Goal: Transaction & Acquisition: Purchase product/service

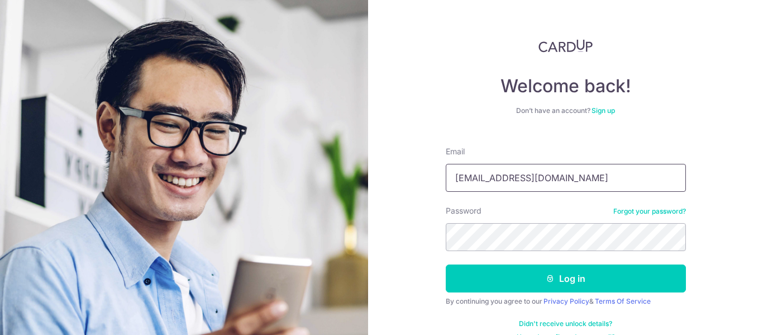
click at [543, 178] on input "karenluo84@gmail.com" at bounding box center [566, 178] width 240 height 28
type input "[EMAIL_ADDRESS][DOMAIN_NAME]"
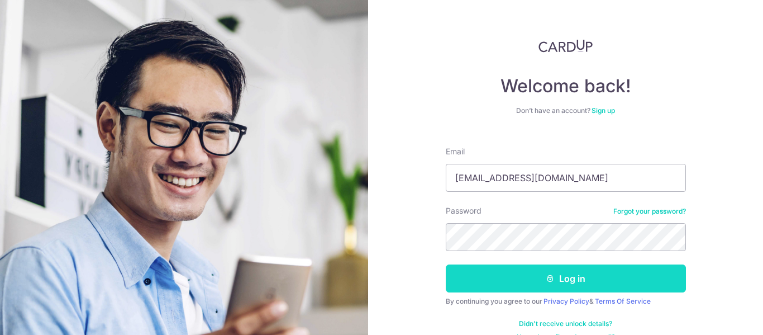
click at [561, 284] on button "Log in" at bounding box center [566, 278] width 240 height 28
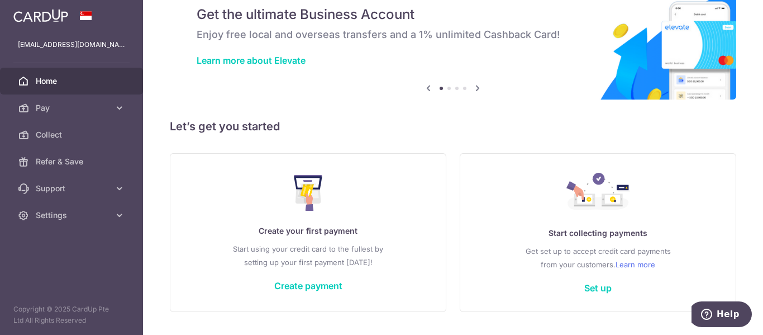
scroll to position [56, 0]
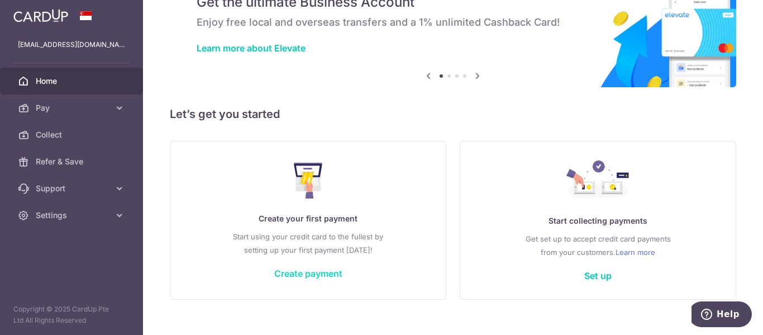
click at [317, 272] on link "Create payment" at bounding box center [308, 273] width 68 height 11
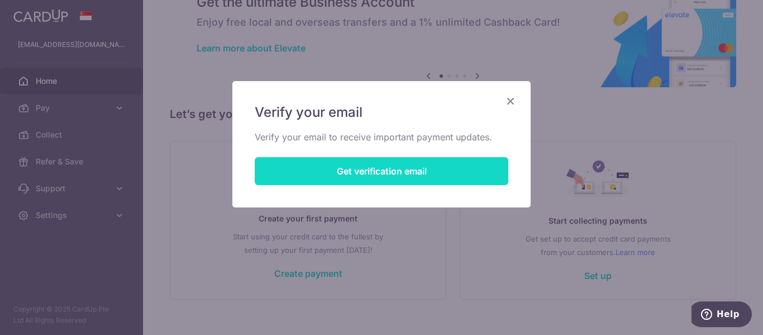
click at [372, 166] on button "Get verification email" at bounding box center [382, 171] width 254 height 28
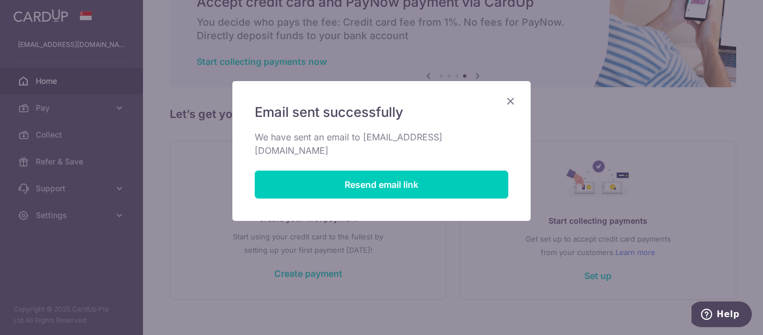
click at [510, 100] on icon "Close" at bounding box center [510, 101] width 13 height 14
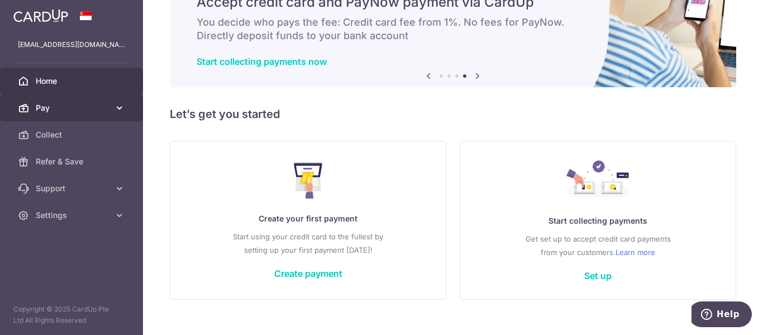
click at [79, 110] on span "Pay" at bounding box center [73, 107] width 74 height 11
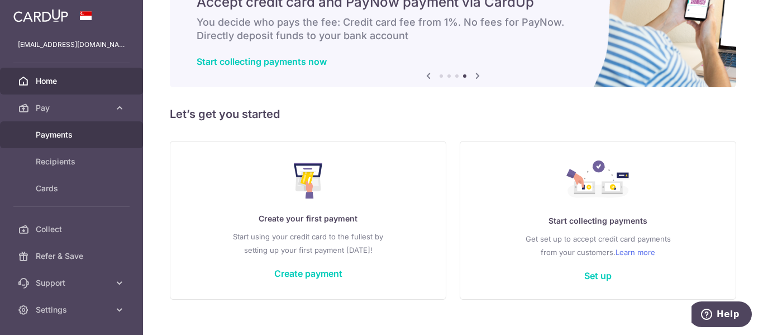
click at [85, 127] on link "Payments" at bounding box center [71, 134] width 143 height 27
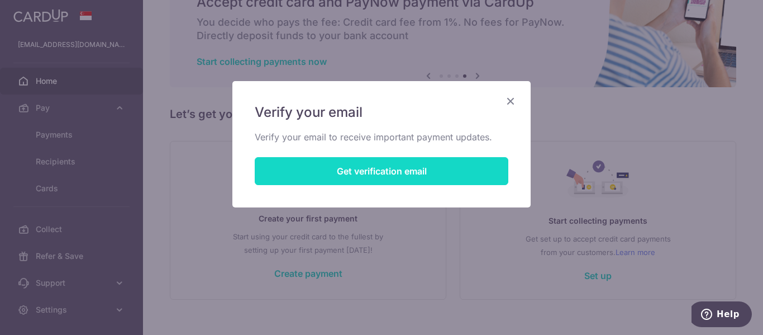
click at [332, 173] on button "Get verification email" at bounding box center [382, 171] width 254 height 28
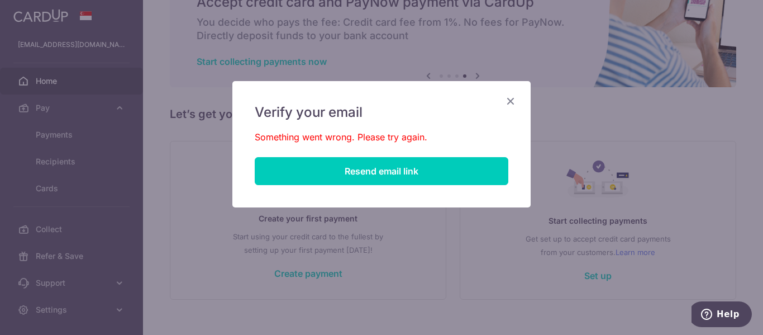
click at [514, 108] on div "Verify your email Something went wrong. Please try again. Resend email link" at bounding box center [381, 144] width 298 height 126
click at [510, 110] on div "Verify your email Something went wrong. Please try again. Resend email link" at bounding box center [381, 144] width 298 height 126
click at [510, 98] on icon "Close" at bounding box center [510, 101] width 13 height 14
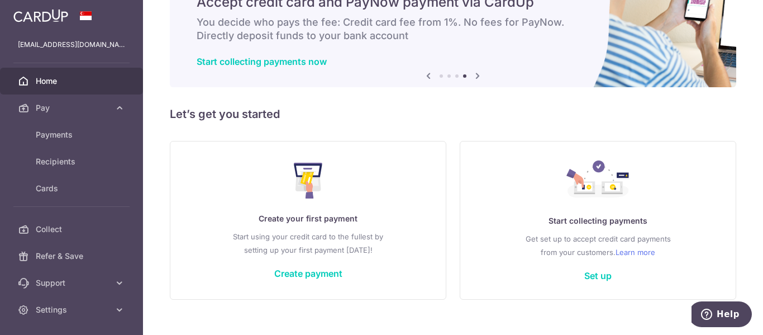
click at [317, 282] on div "Create your first payment Start using your credit card to the fullest by settin…" at bounding box center [308, 220] width 249 height 132
click at [322, 269] on link "Create payment" at bounding box center [308, 273] width 68 height 11
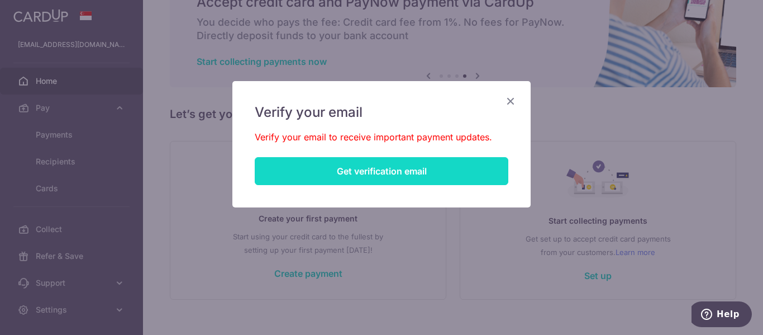
click at [360, 171] on button "Get verification email" at bounding box center [382, 171] width 254 height 28
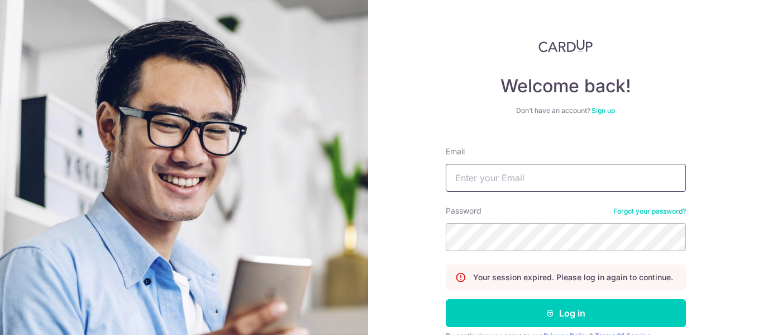
type input "decurtainist@gmail.com"
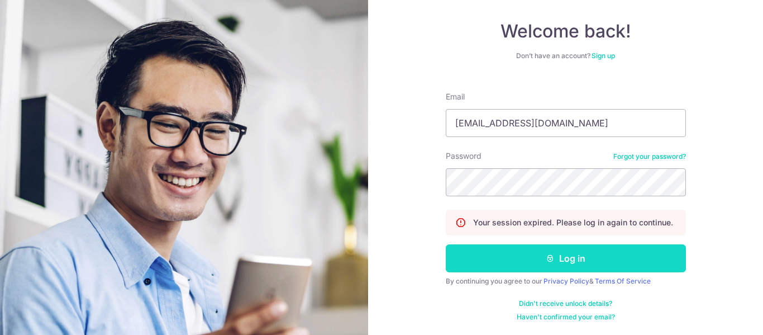
click at [557, 259] on button "Log in" at bounding box center [566, 258] width 240 height 28
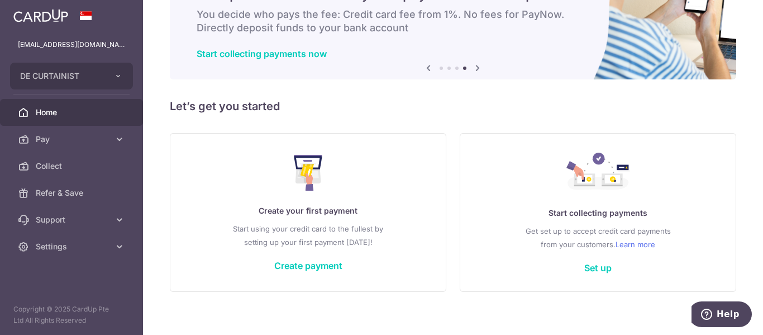
scroll to position [73, 0]
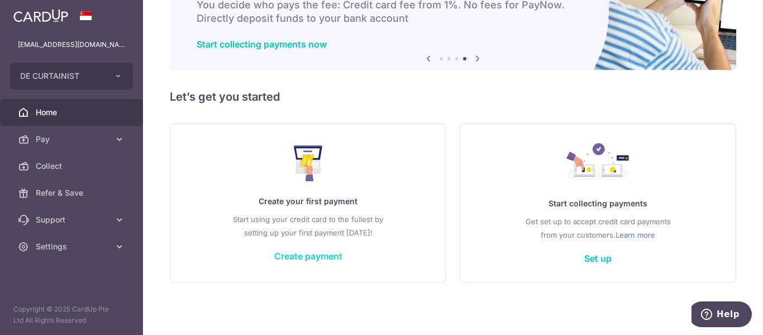
click at [311, 258] on link "Create payment" at bounding box center [308, 255] width 68 height 11
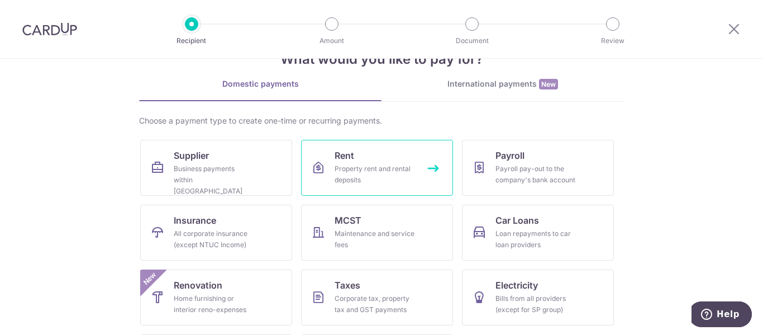
scroll to position [56, 0]
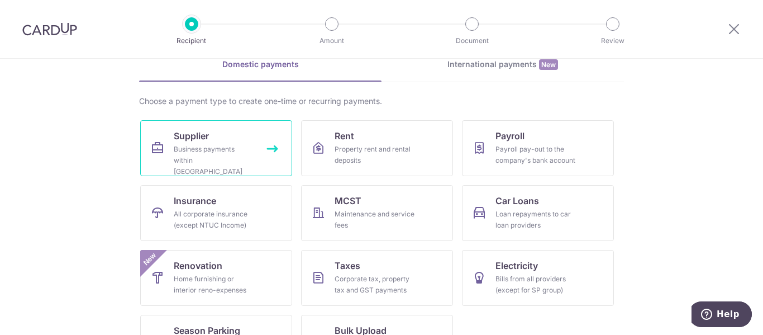
click at [235, 165] on div "Business payments within Singapore" at bounding box center [214, 161] width 80 height 34
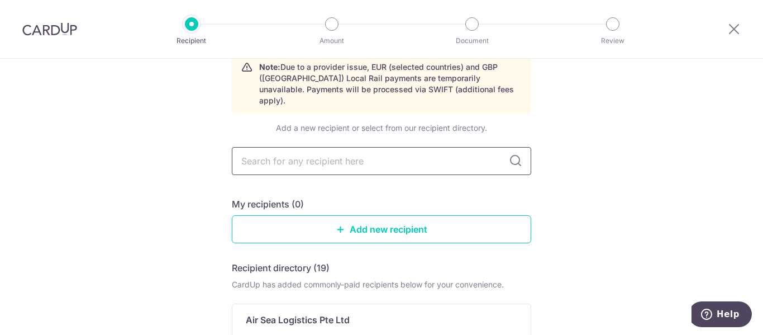
click at [382, 148] on input "text" at bounding box center [382, 161] width 300 height 28
click at [384, 149] on input "text" at bounding box center [382, 161] width 300 height 28
type input "[PERSON_NAME]"
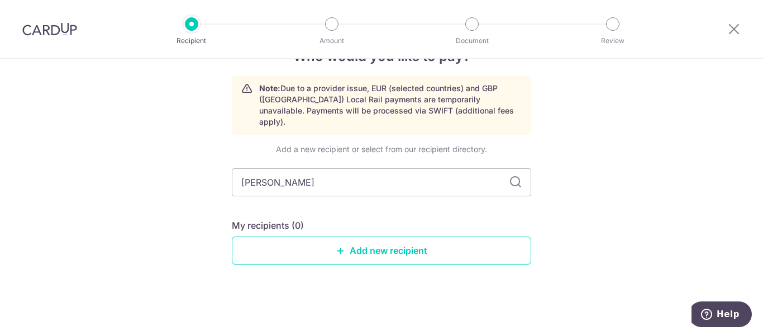
scroll to position [23, 0]
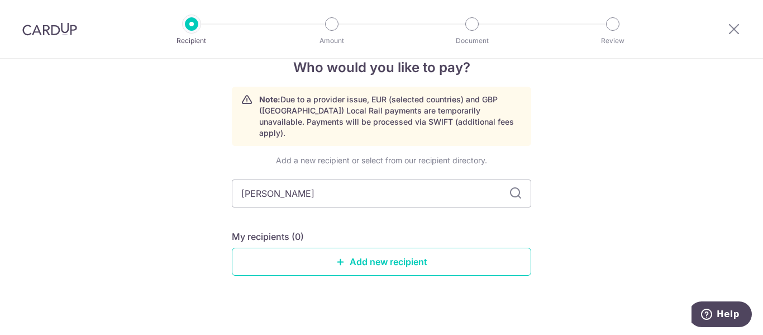
type input "[PERSON_NAME]"
click at [510, 187] on icon at bounding box center [515, 193] width 13 height 13
click at [512, 187] on icon at bounding box center [515, 193] width 13 height 13
click at [368, 253] on link "Add new recipient" at bounding box center [382, 262] width 300 height 28
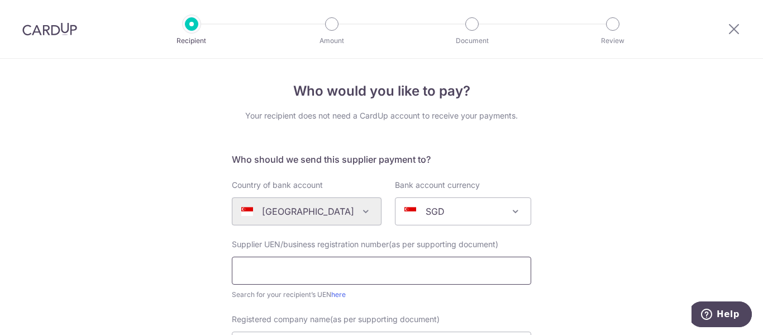
click at [330, 269] on input "text" at bounding box center [382, 270] width 300 height 28
type input "5"
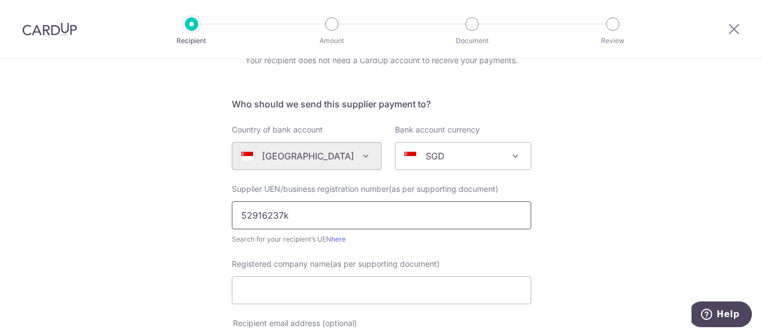
scroll to position [112, 0]
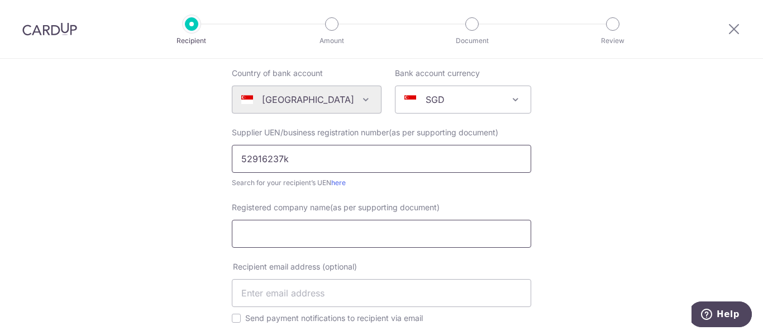
type input "52916237k"
click at [372, 231] on input "Registered company name(as per supporting document)" at bounding box center [382, 234] width 300 height 28
type input "Lee Curtain House"
click at [343, 292] on input "text" at bounding box center [382, 293] width 300 height 28
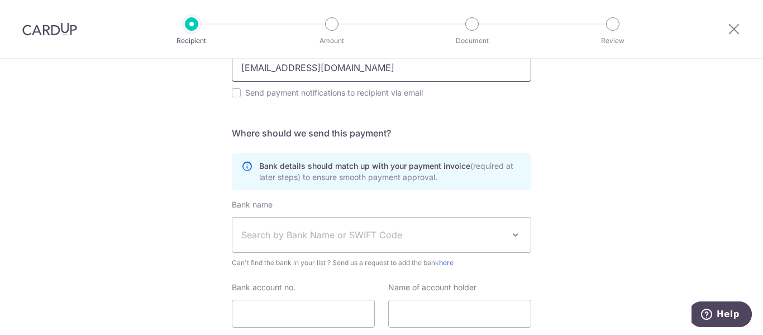
scroll to position [391, 0]
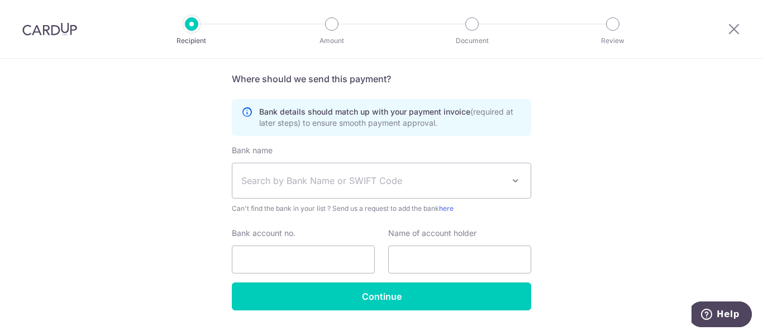
type input "[EMAIL_ADDRESS][DOMAIN_NAME]"
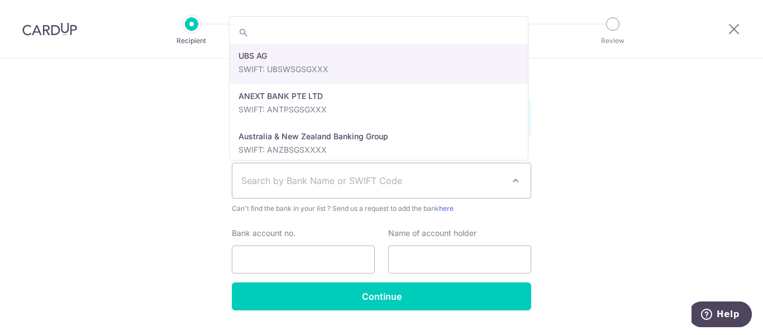
click at [459, 178] on span "Search by Bank Name or SWIFT Code" at bounding box center [372, 180] width 263 height 13
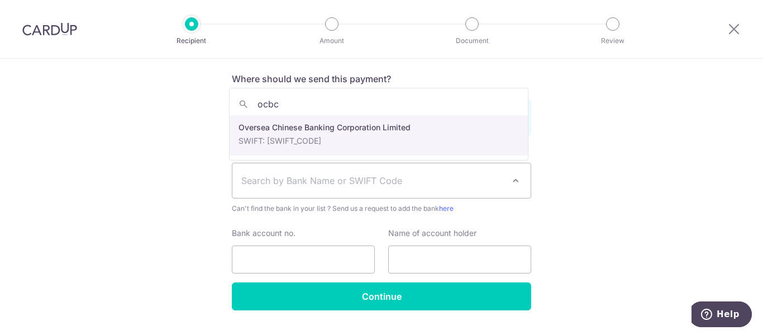
type input "ocbc"
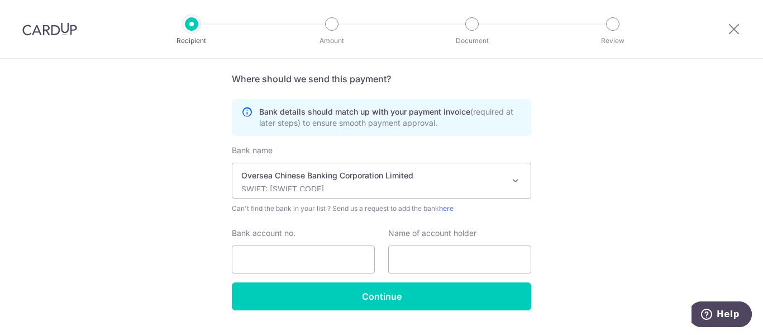
select select "12"
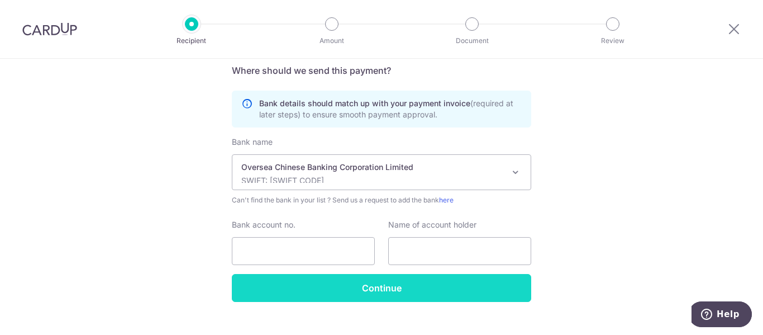
scroll to position [419, 0]
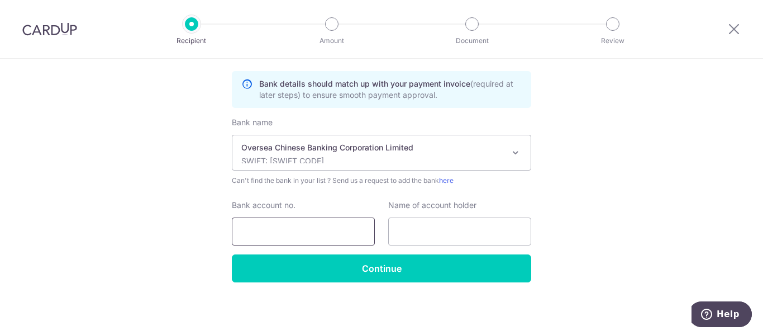
click at [290, 219] on input "Bank account no." at bounding box center [303, 231] width 143 height 28
paste input "666852819001"
type input "666852819001"
click at [417, 221] on input "text" at bounding box center [459, 231] width 143 height 28
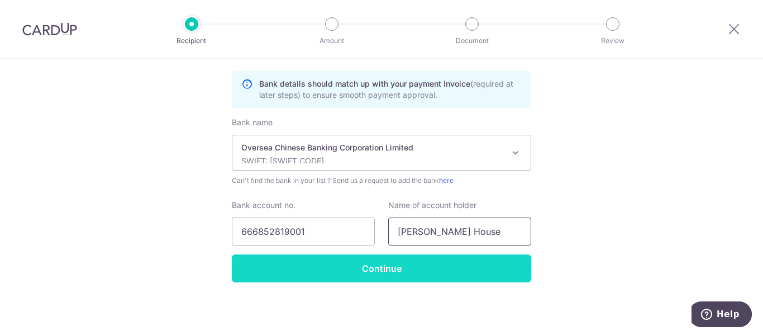
type input "Lee Curtain House"
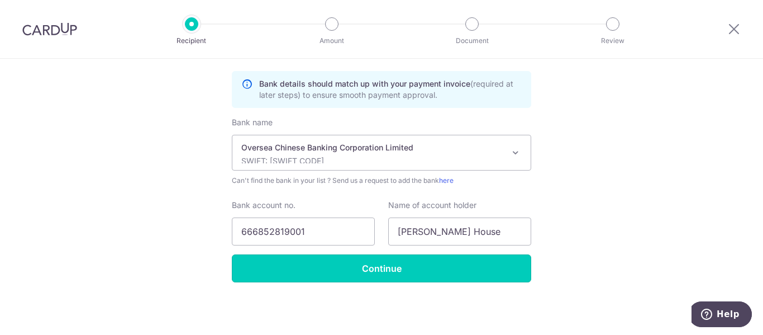
click at [420, 273] on input "Continue" at bounding box center [382, 268] width 300 height 28
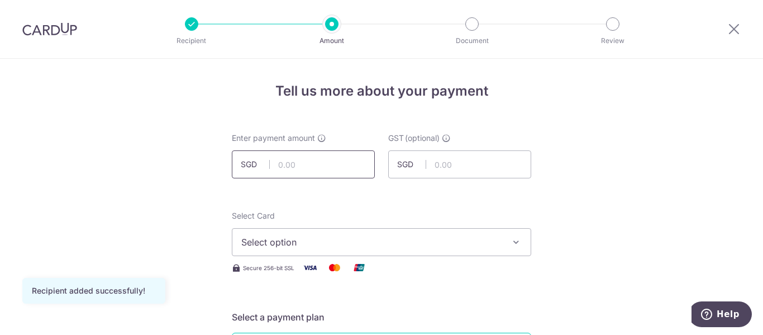
click at [282, 161] on input "text" at bounding box center [303, 164] width 143 height 28
type input "5,997.36"
click at [424, 238] on span "Select option" at bounding box center [371, 241] width 260 height 13
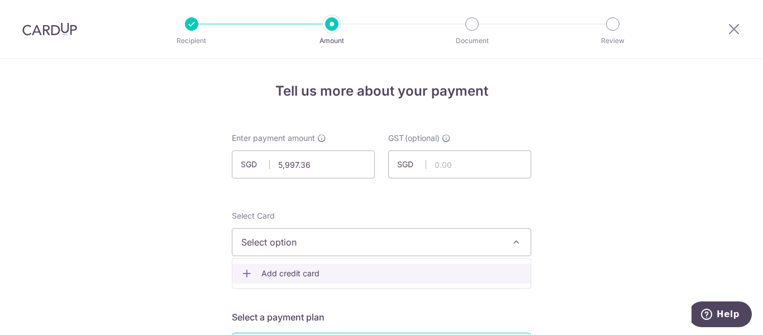
click at [287, 273] on span "Add credit card" at bounding box center [392, 273] width 260 height 11
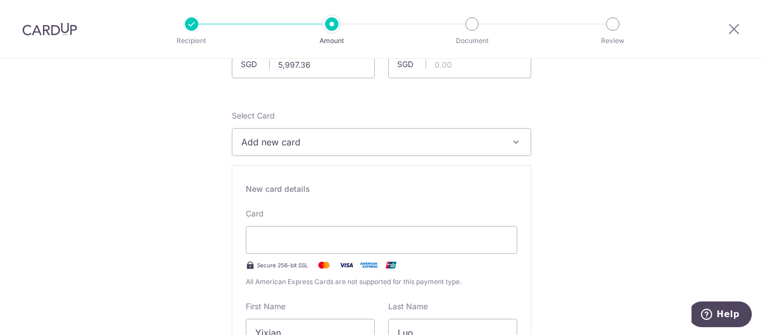
scroll to position [112, 0]
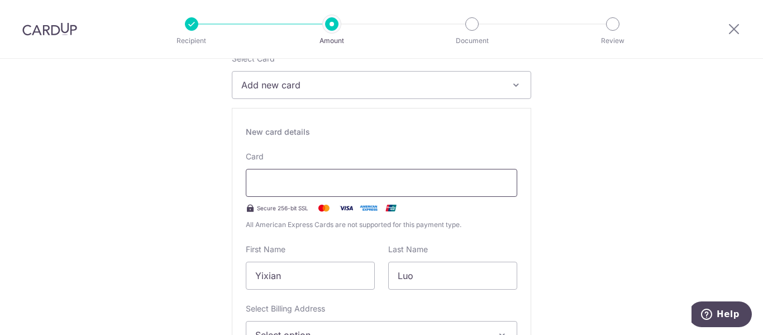
scroll to position [224, 0]
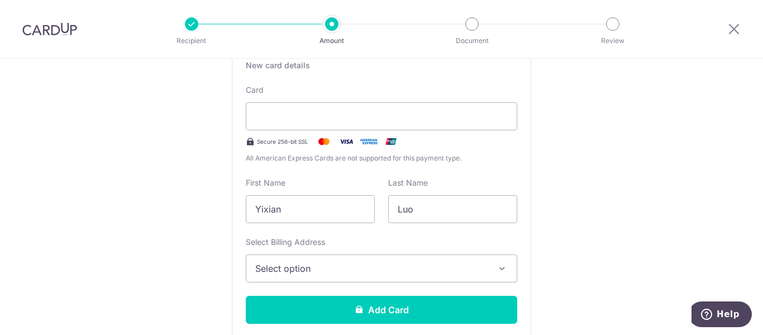
click at [384, 262] on span "Select option" at bounding box center [371, 268] width 232 height 13
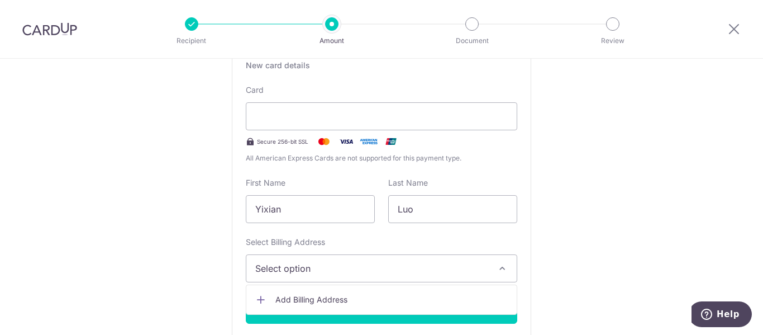
click at [426, 260] on button "Select option" at bounding box center [382, 268] width 272 height 28
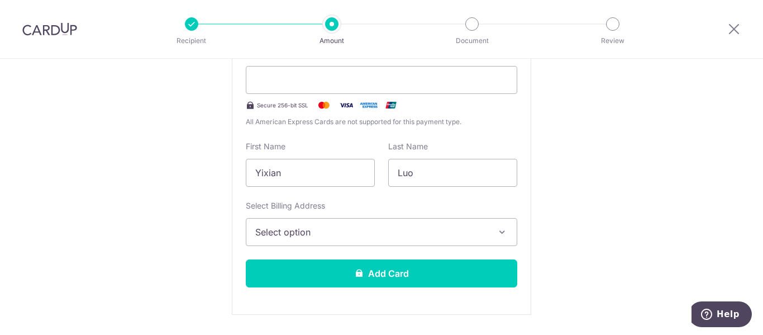
scroll to position [279, 0]
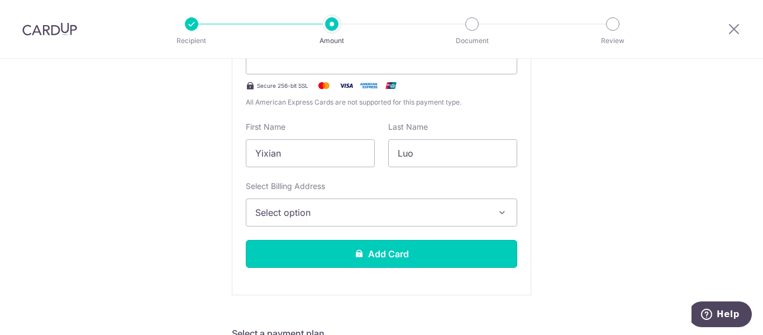
click at [401, 253] on button "Add Card" at bounding box center [382, 254] width 272 height 28
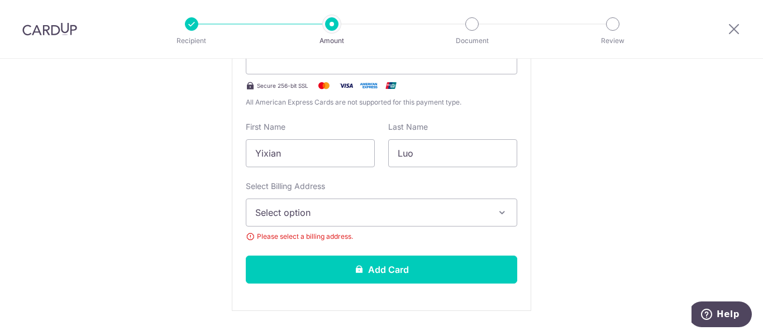
click at [424, 207] on span "Select option" at bounding box center [371, 212] width 232 height 13
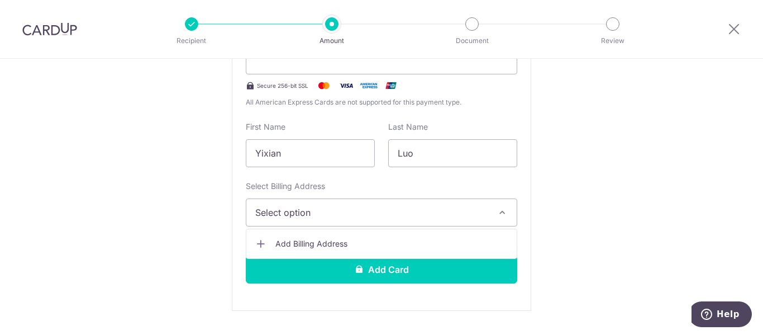
click at [378, 245] on span "Add Billing Address" at bounding box center [391, 243] width 232 height 11
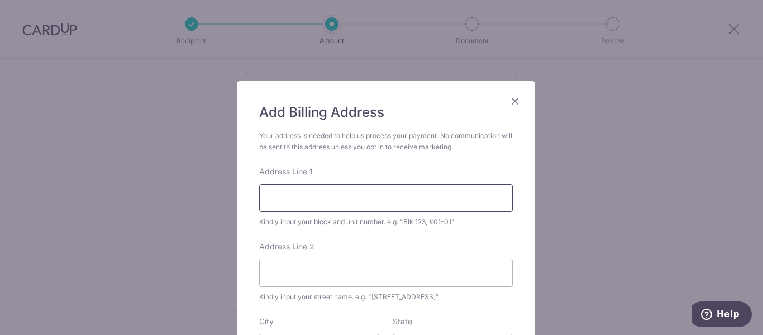
click at [340, 198] on input "Address Line 1" at bounding box center [386, 198] width 254 height 28
type input "Blk 322 #10-597"
click at [302, 286] on input "Address Line 2" at bounding box center [386, 273] width 254 height 28
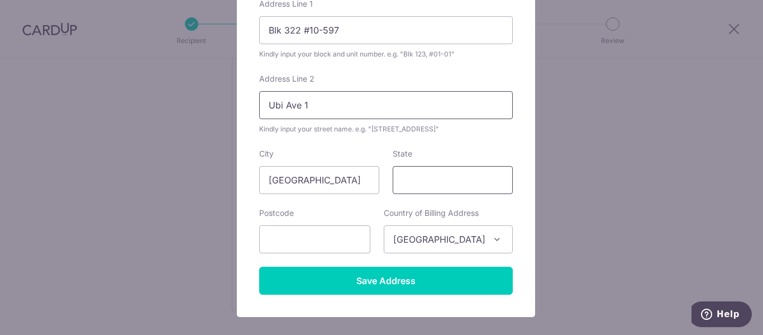
type input "Ubi Ave 1"
click at [438, 177] on input "State" at bounding box center [453, 180] width 120 height 28
click at [329, 235] on input "text" at bounding box center [314, 239] width 111 height 28
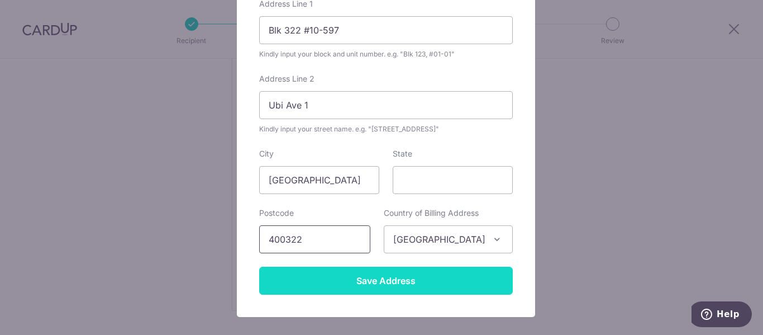
type input "400322"
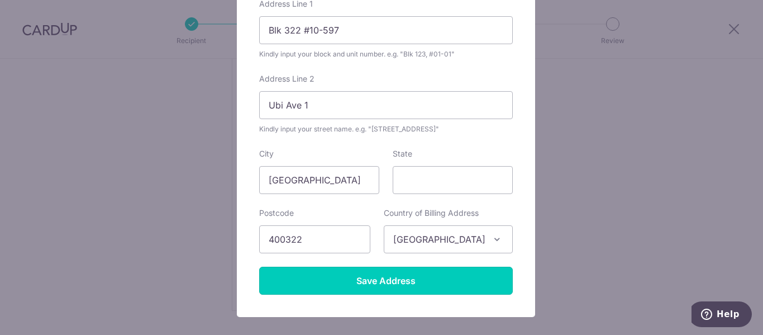
click at [448, 269] on input "Save Address" at bounding box center [386, 281] width 254 height 28
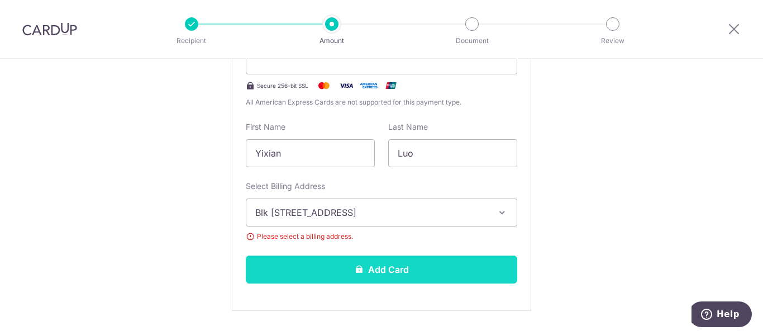
click at [383, 270] on button "Add Card" at bounding box center [382, 269] width 272 height 28
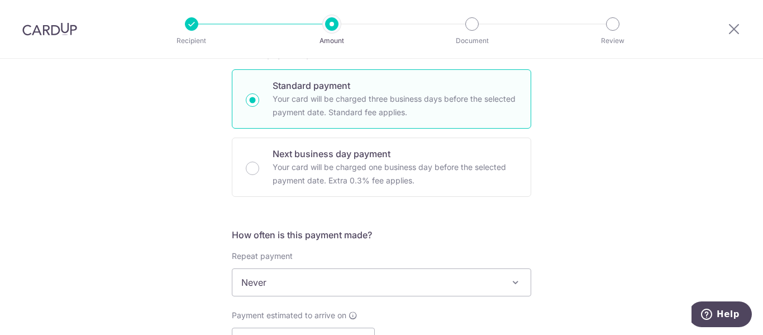
scroll to position [618, 0]
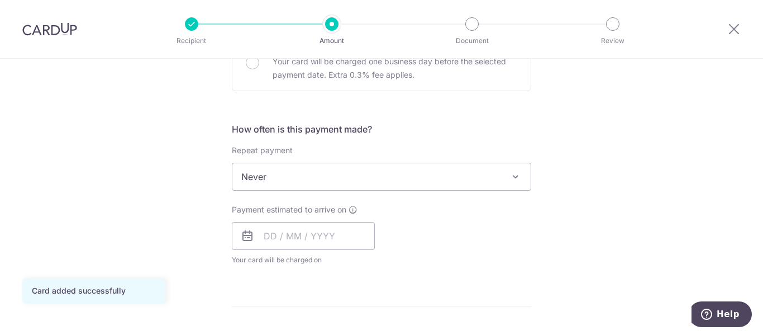
scroll to position [447, 0]
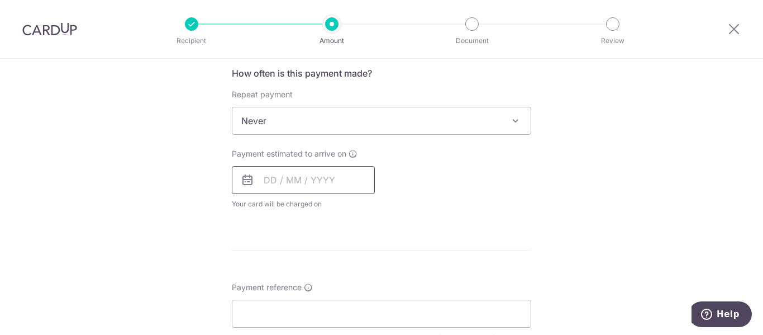
click at [286, 177] on input "text" at bounding box center [303, 180] width 143 height 28
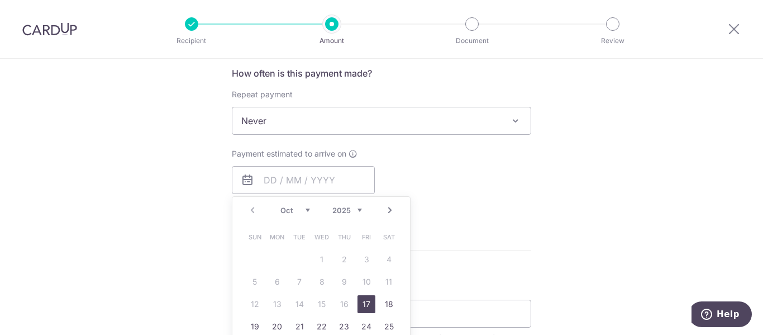
click at [362, 301] on link "17" at bounding box center [367, 304] width 18 height 18
type input "[DATE]"
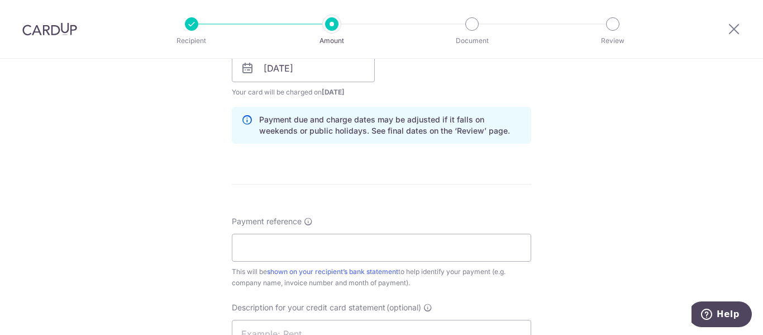
scroll to position [503, 0]
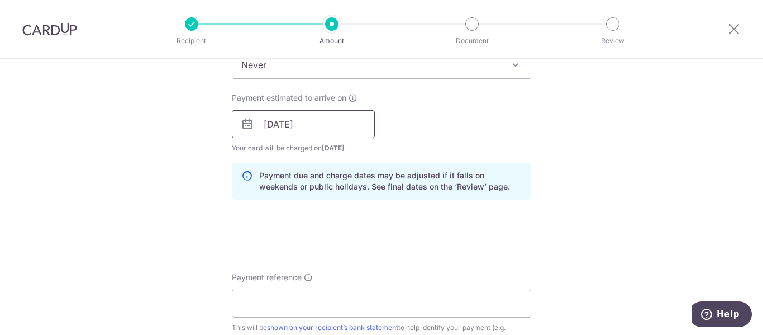
click at [335, 126] on input "[DATE]" at bounding box center [303, 124] width 143 height 28
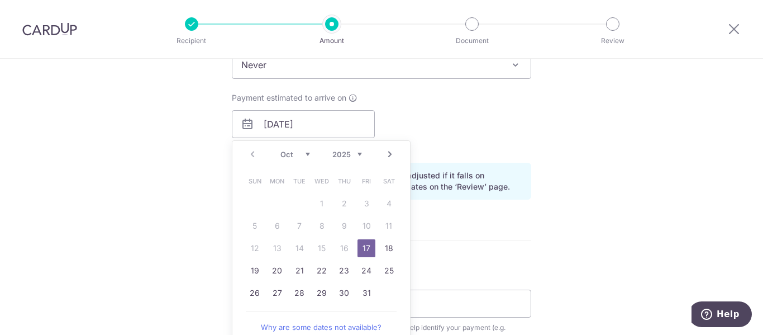
click at [369, 246] on link "17" at bounding box center [367, 248] width 18 height 18
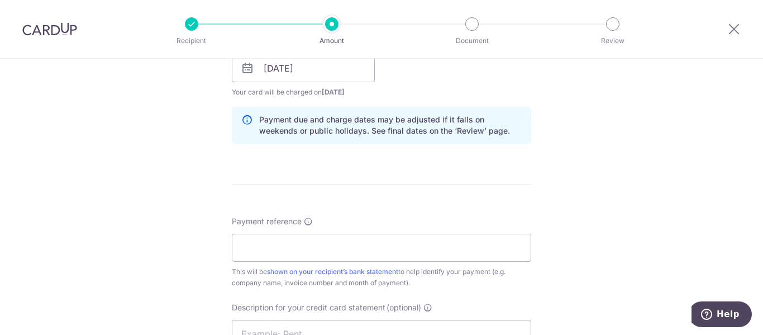
scroll to position [615, 0]
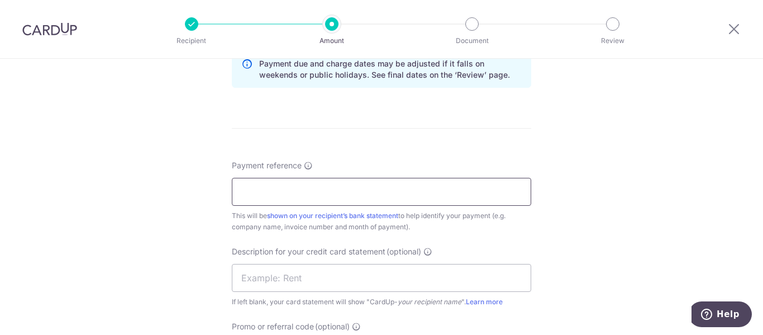
click at [400, 198] on input "Payment reference" at bounding box center [382, 192] width 300 height 28
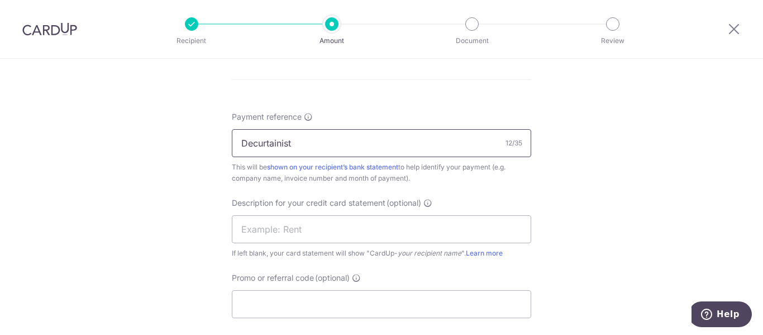
scroll to position [726, 0]
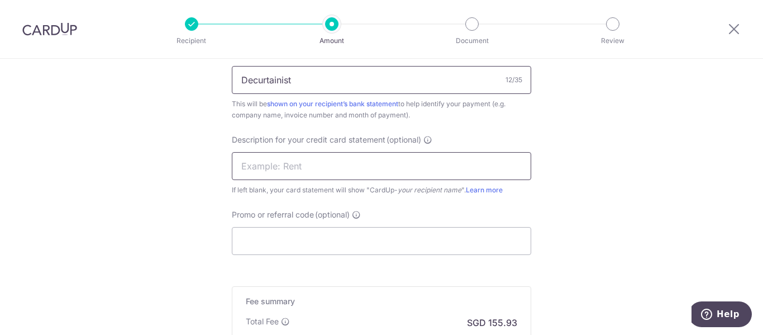
type input "Decurtainist"
click at [344, 161] on input "text" at bounding box center [382, 166] width 300 height 28
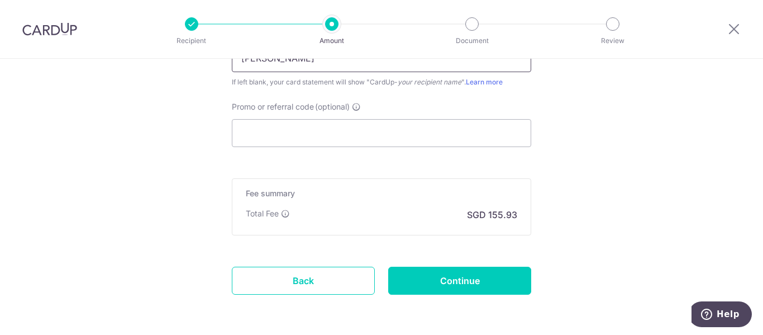
scroll to position [838, 0]
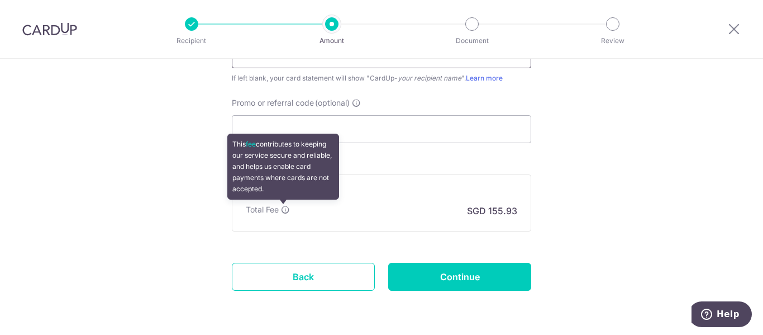
type input "Lee Curtain"
click at [281, 211] on icon at bounding box center [285, 209] width 9 height 9
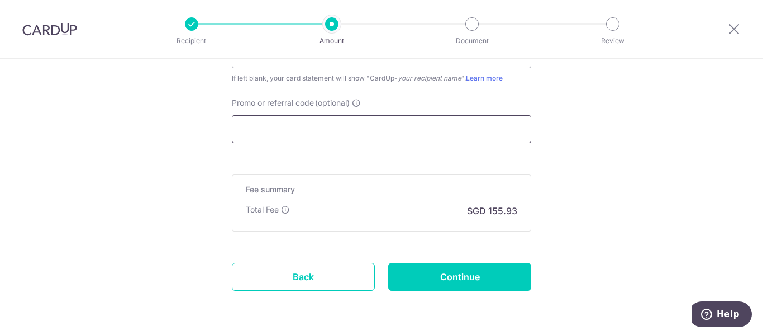
click at [385, 137] on input "Promo or referral code (optional)" at bounding box center [382, 129] width 300 height 28
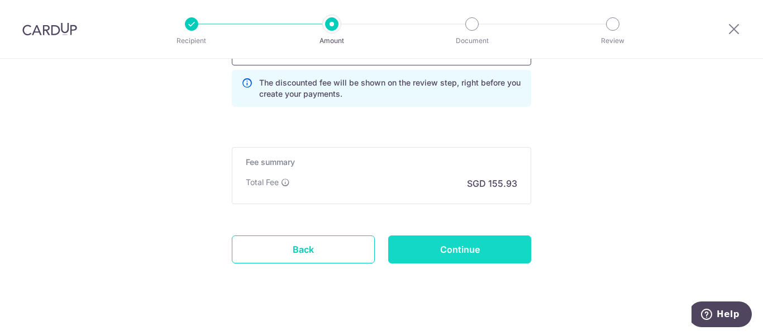
scroll to position [928, 0]
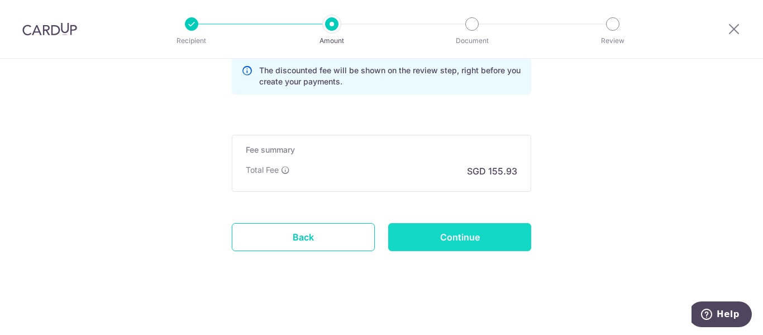
type input "Yixianl533"
click at [448, 237] on input "Continue" at bounding box center [459, 237] width 143 height 28
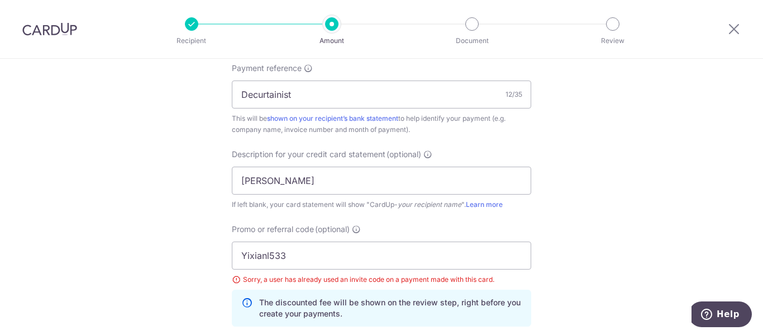
scroll to position [944, 0]
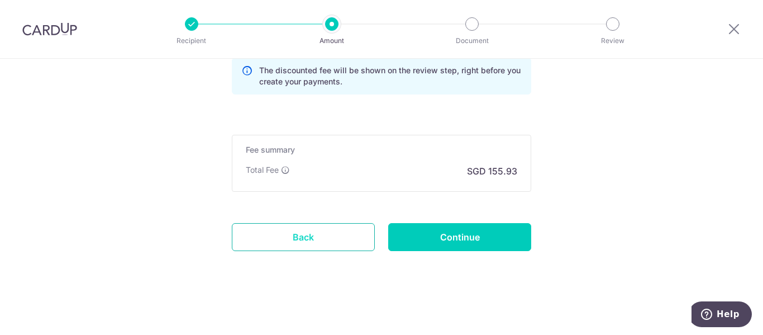
click at [320, 230] on link "Back" at bounding box center [303, 237] width 143 height 28
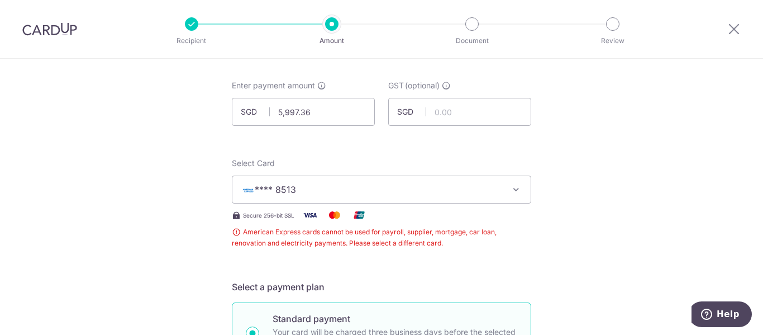
scroll to position [0, 0]
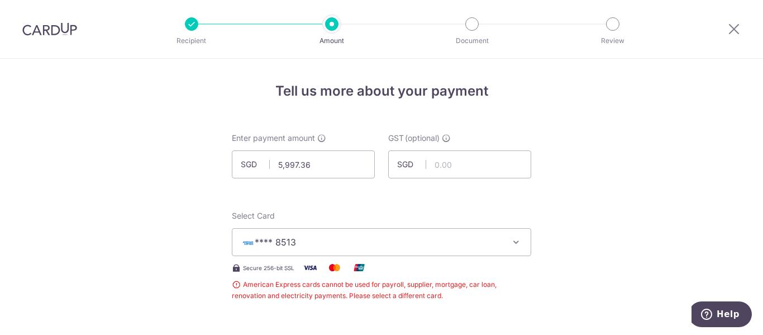
click at [312, 243] on span "**** 8513" at bounding box center [371, 241] width 260 height 13
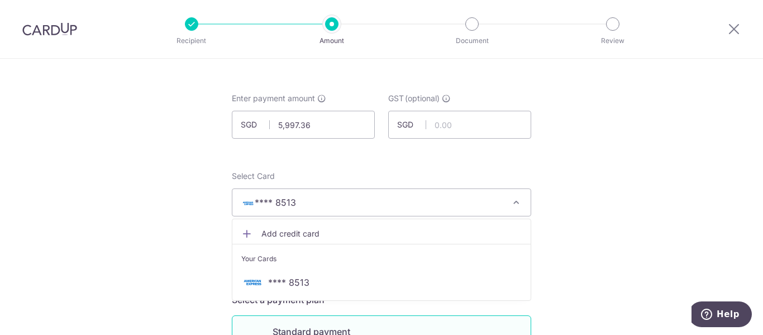
scroll to position [56, 0]
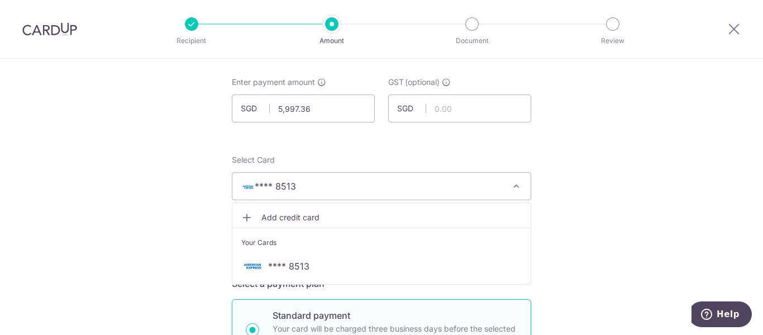
click at [287, 217] on span "Add credit card" at bounding box center [392, 217] width 260 height 11
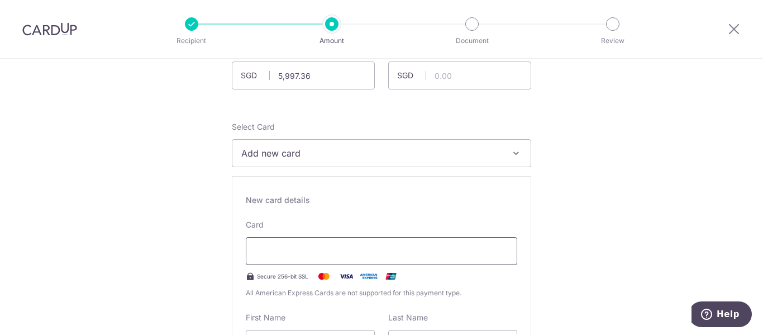
scroll to position [112, 0]
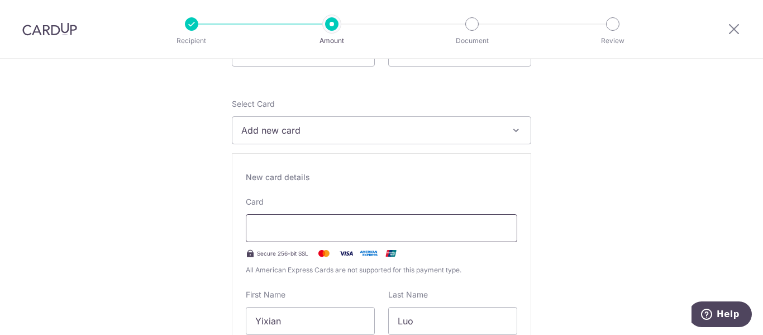
click at [505, 229] on div at bounding box center [382, 228] width 272 height 28
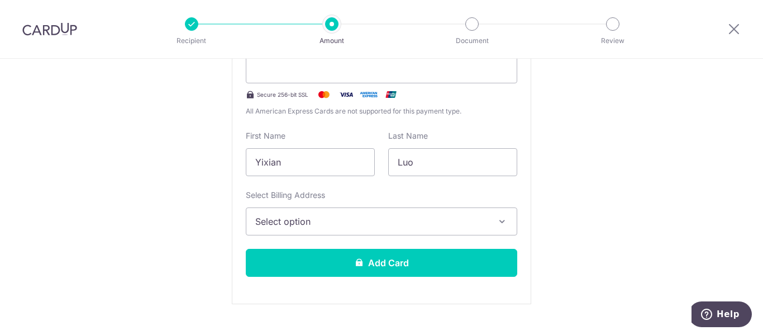
scroll to position [335, 0]
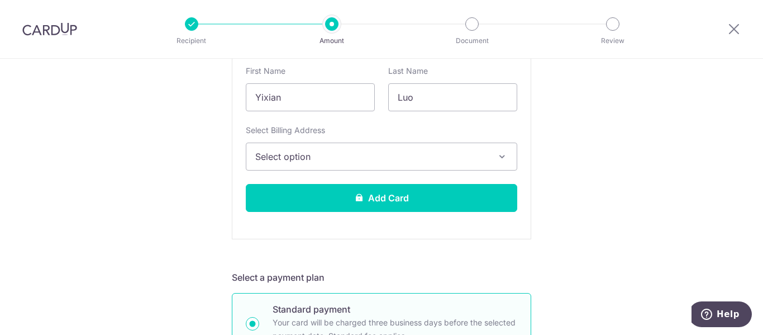
click at [492, 155] on button "Select option" at bounding box center [382, 156] width 272 height 28
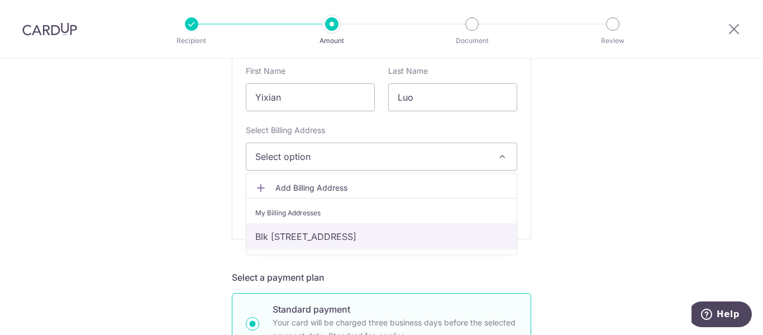
click at [426, 234] on link "Blk [STREET_ADDRESS]" at bounding box center [381, 236] width 270 height 27
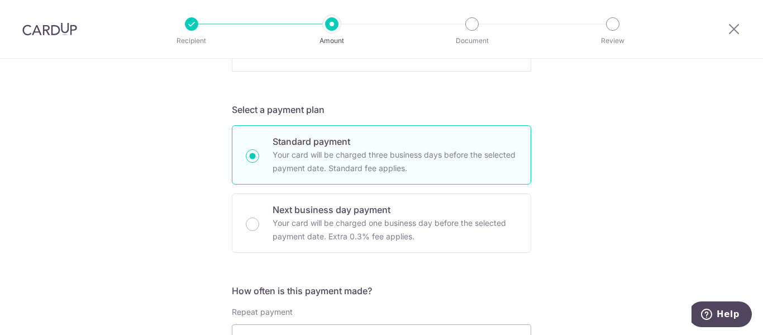
scroll to position [447, 0]
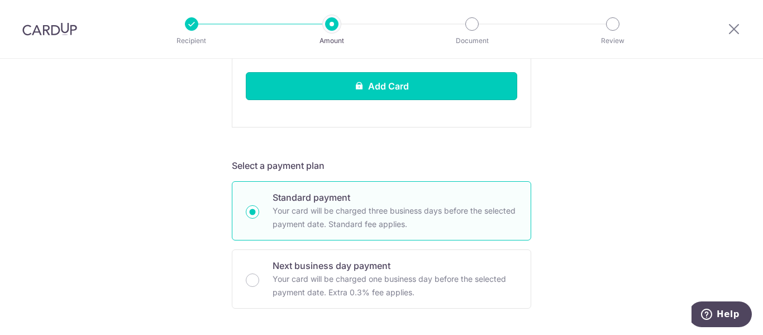
click at [303, 88] on button "Add Card" at bounding box center [382, 86] width 272 height 28
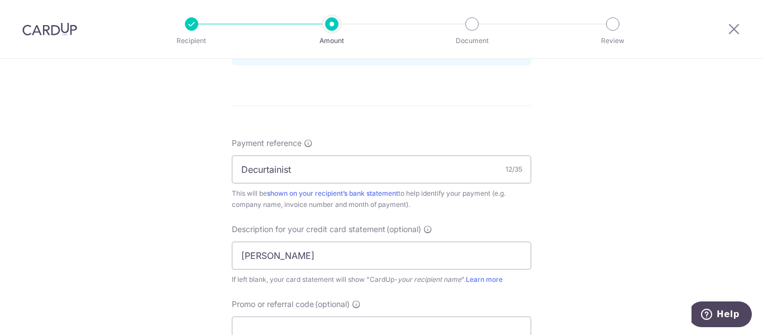
scroll to position [782, 0]
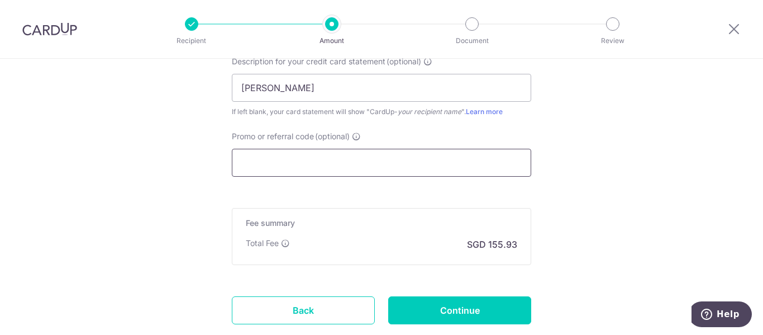
click at [322, 163] on input "Promo or referral code (optional)" at bounding box center [382, 163] width 300 height 28
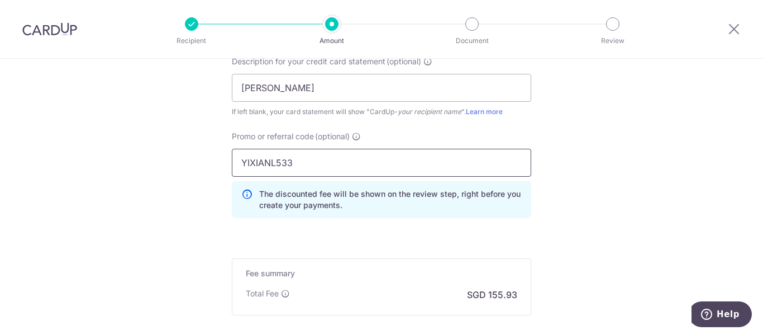
type input "YIXIANL533"
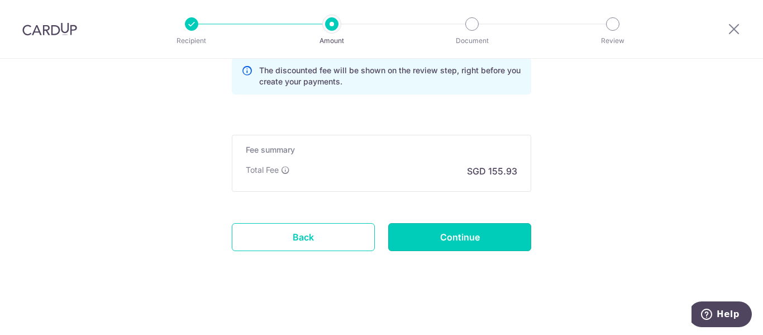
click at [468, 231] on input "Continue" at bounding box center [459, 237] width 143 height 28
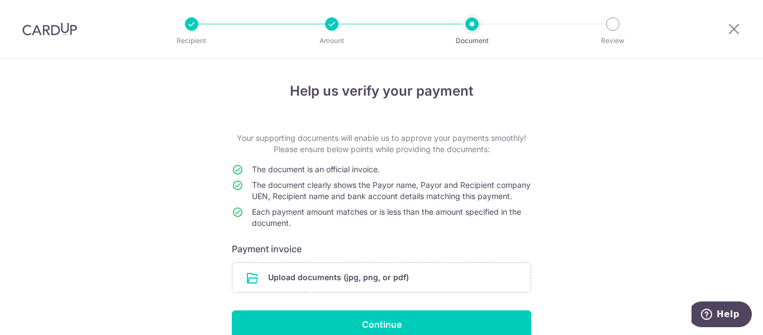
scroll to position [67, 0]
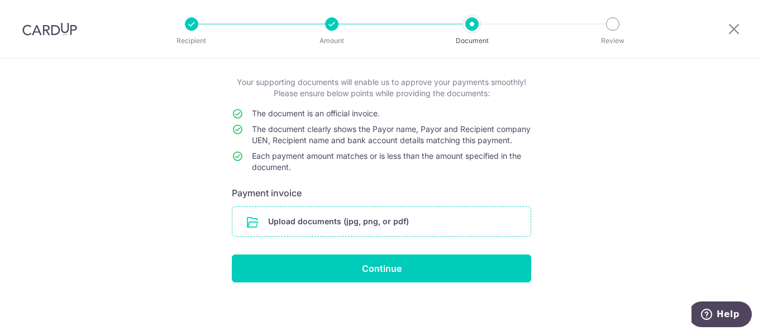
click at [317, 230] on input "file" at bounding box center [381, 221] width 298 height 29
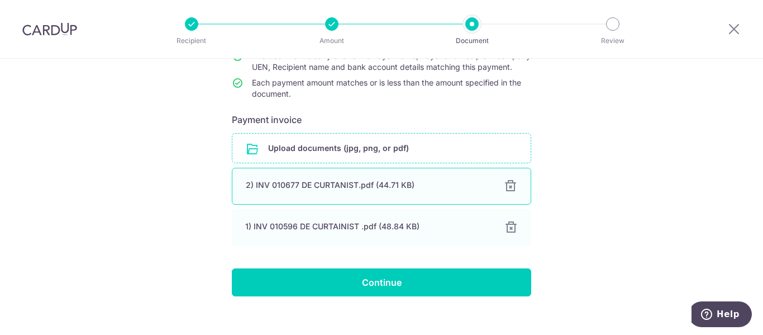
scroll to position [154, 0]
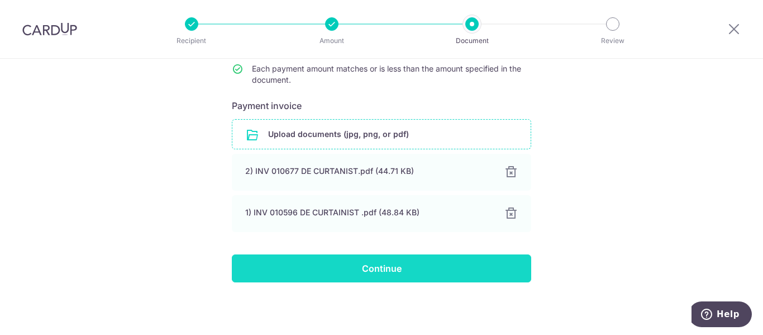
click at [405, 270] on input "Continue" at bounding box center [382, 268] width 300 height 28
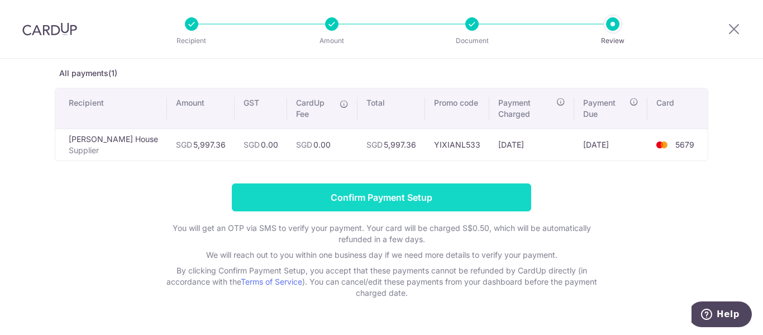
click at [372, 201] on input "Confirm Payment Setup" at bounding box center [382, 197] width 300 height 28
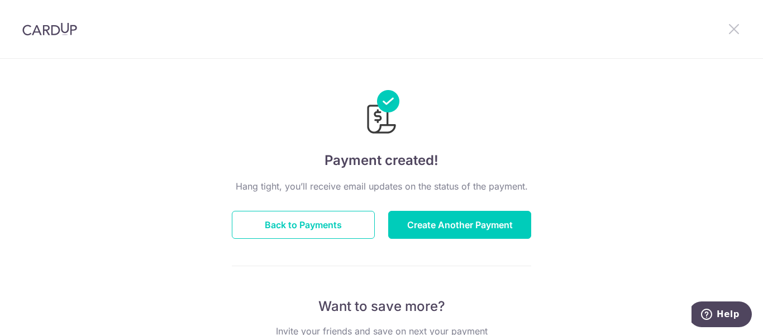
click at [734, 32] on icon at bounding box center [734, 29] width 13 height 14
